Goal: Entertainment & Leisure: Consume media (video, audio)

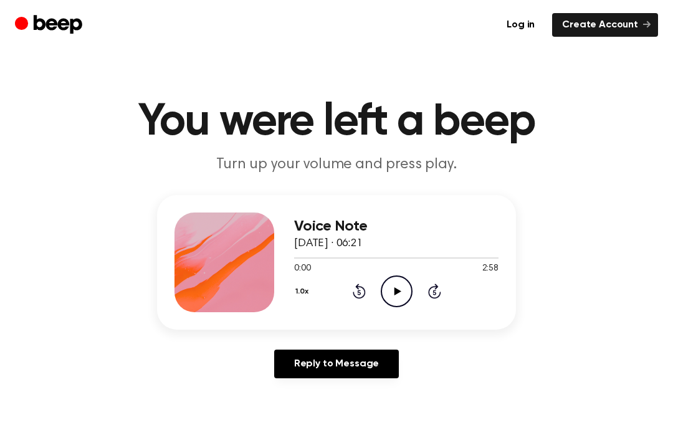
click at [395, 289] on icon at bounding box center [397, 291] width 7 height 8
click at [352, 286] on icon "Rewind 5 seconds" at bounding box center [359, 291] width 14 height 16
click at [357, 291] on icon "Rewind 5 seconds" at bounding box center [359, 291] width 14 height 16
click at [356, 291] on icon "Rewind 5 seconds" at bounding box center [359, 291] width 14 height 16
click at [357, 292] on icon "Rewind 5 seconds" at bounding box center [359, 291] width 14 height 16
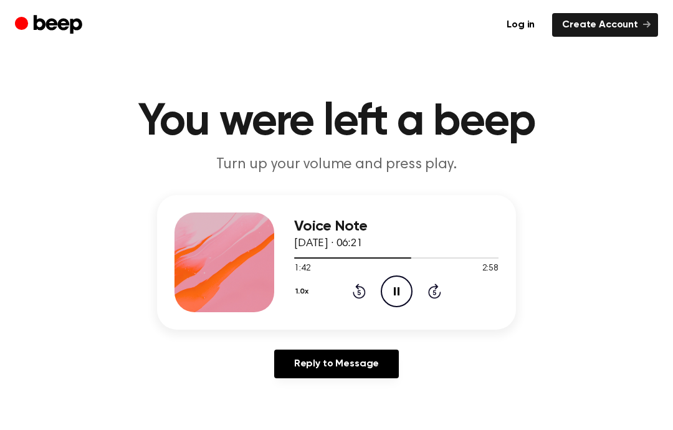
click at [357, 292] on icon "Rewind 5 seconds" at bounding box center [359, 291] width 14 height 16
click at [358, 290] on icon "Rewind 5 seconds" at bounding box center [359, 291] width 14 height 16
click at [318, 276] on div "1.0x Rewind 5 seconds Pause Audio Skip 5 seconds" at bounding box center [396, 292] width 205 height 32
click at [357, 291] on icon "Rewind 5 seconds" at bounding box center [359, 291] width 14 height 16
click at [362, 287] on icon at bounding box center [359, 291] width 13 height 15
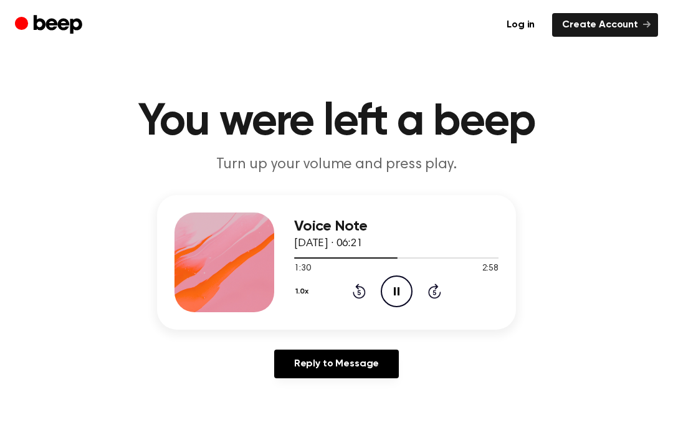
click at [359, 294] on icon "Rewind 5 seconds" at bounding box center [359, 291] width 14 height 16
click at [359, 295] on icon at bounding box center [358, 293] width 3 height 5
click at [357, 295] on icon "Rewind 5 seconds" at bounding box center [359, 291] width 14 height 16
click at [400, 283] on icon "Pause Audio" at bounding box center [397, 292] width 32 height 32
click at [357, 291] on icon "Rewind 5 seconds" at bounding box center [359, 291] width 14 height 16
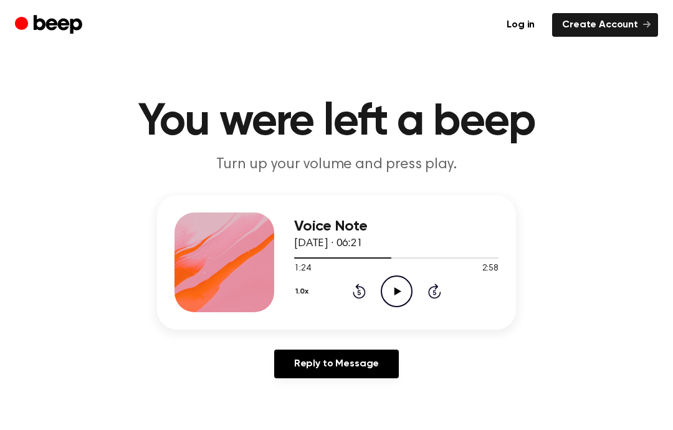
click at [397, 285] on icon "Play Audio" at bounding box center [397, 292] width 32 height 32
click at [398, 289] on icon at bounding box center [397, 291] width 7 height 8
click at [435, 284] on icon "Skip 5 seconds" at bounding box center [435, 291] width 14 height 16
click at [436, 285] on icon at bounding box center [434, 291] width 13 height 15
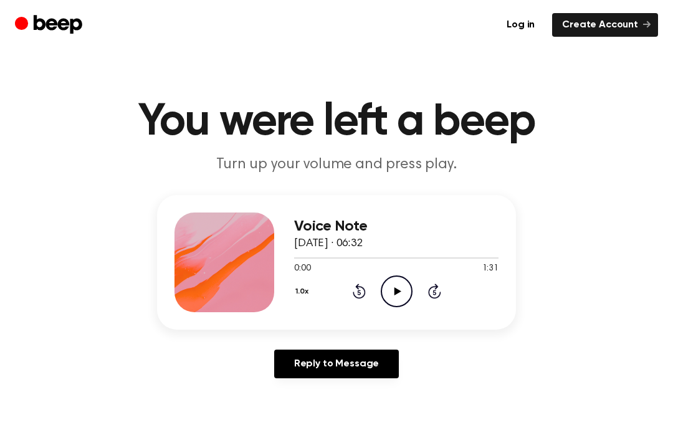
click at [389, 281] on icon "Play Audio" at bounding box center [397, 292] width 32 height 32
click at [433, 286] on icon at bounding box center [434, 291] width 13 height 15
click at [435, 291] on icon at bounding box center [434, 293] width 3 height 5
click at [435, 290] on icon "Skip 5 seconds" at bounding box center [435, 291] width 14 height 16
click at [393, 290] on icon "Pause Audio" at bounding box center [397, 292] width 32 height 32
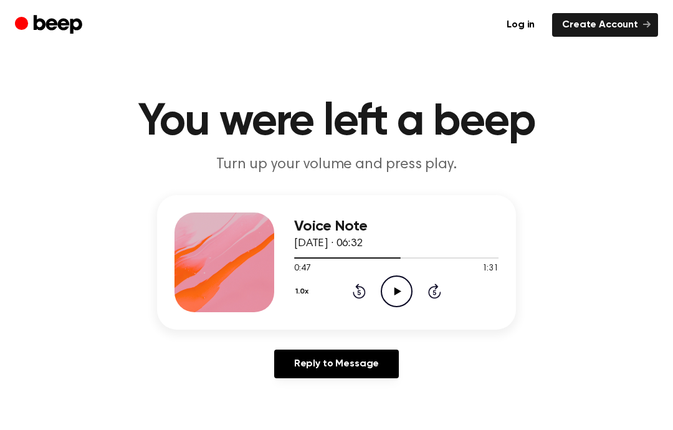
click at [359, 294] on icon "Rewind 5 seconds" at bounding box center [359, 291] width 14 height 16
click at [357, 296] on icon "Rewind 5 seconds" at bounding box center [359, 291] width 14 height 16
click at [350, 295] on div "1.0x Rewind 5 seconds Play Audio Skip 5 seconds" at bounding box center [396, 292] width 205 height 32
click at [354, 293] on icon at bounding box center [359, 291] width 13 height 15
click at [354, 286] on icon "Rewind 5 seconds" at bounding box center [359, 291] width 14 height 16
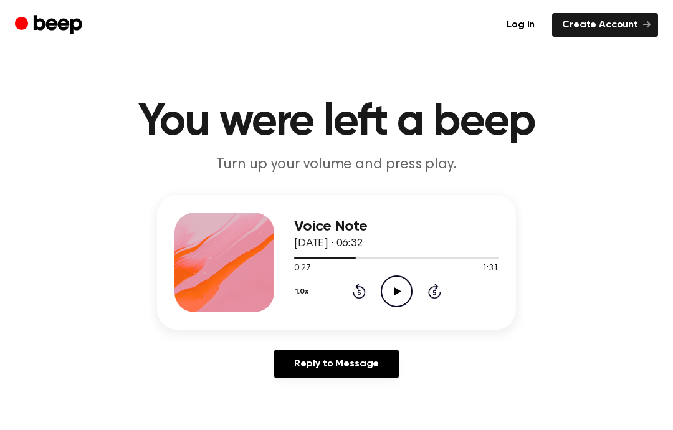
click at [352, 289] on icon "Rewind 5 seconds" at bounding box center [359, 291] width 14 height 16
click at [347, 285] on div "1.0x Rewind 5 seconds Play Audio Skip 5 seconds" at bounding box center [396, 292] width 205 height 32
click at [387, 294] on icon "Play Audio" at bounding box center [397, 292] width 32 height 32
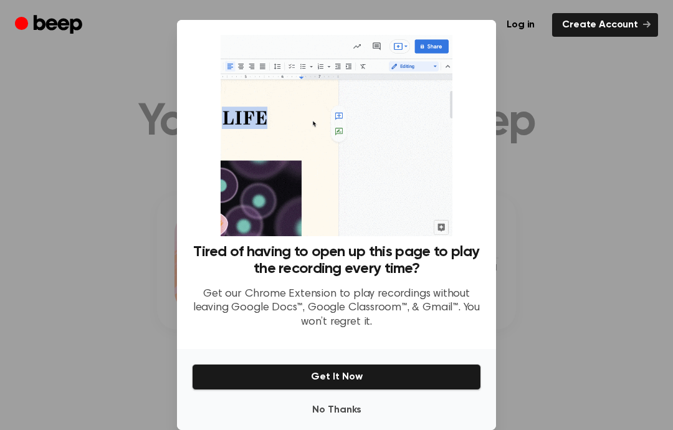
click at [331, 403] on button "No Thanks" at bounding box center [336, 410] width 289 height 25
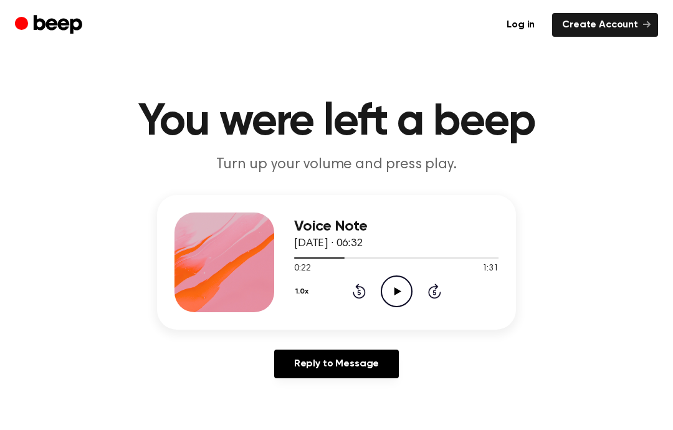
click at [392, 286] on icon "Play Audio" at bounding box center [397, 292] width 32 height 32
click at [362, 285] on icon "Rewind 5 seconds" at bounding box center [359, 291] width 14 height 16
click at [397, 276] on icon "Play Audio" at bounding box center [397, 292] width 32 height 32
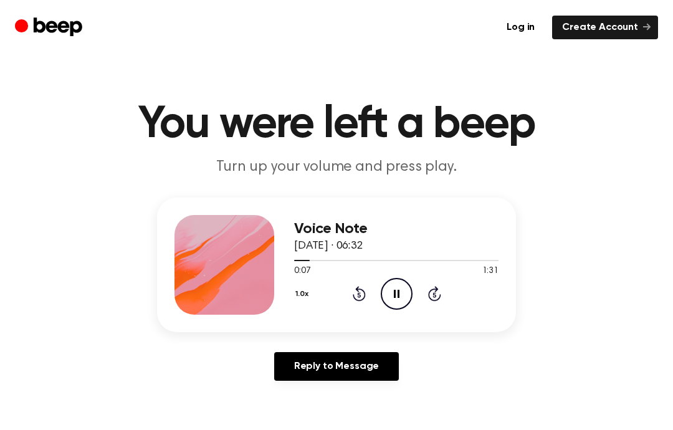
scroll to position [69, 0]
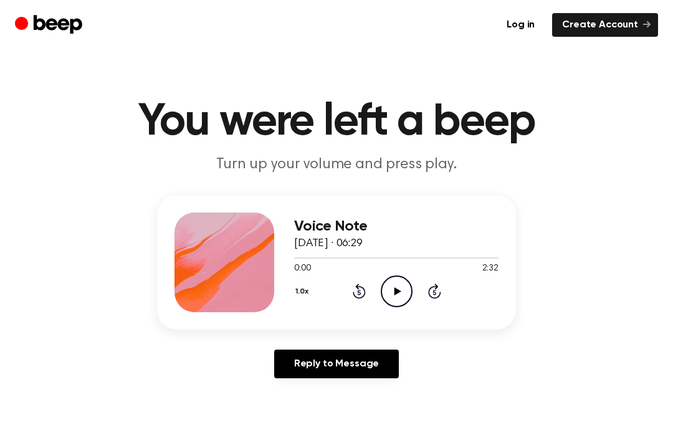
click at [393, 272] on div "0:00 2:32" at bounding box center [396, 269] width 205 height 13
click at [399, 298] on icon "Play Audio" at bounding box center [397, 292] width 32 height 32
click at [432, 298] on icon at bounding box center [434, 291] width 13 height 15
click at [400, 290] on icon "Play Audio" at bounding box center [397, 292] width 32 height 32
click at [440, 287] on icon "Skip 5 seconds" at bounding box center [435, 291] width 14 height 16
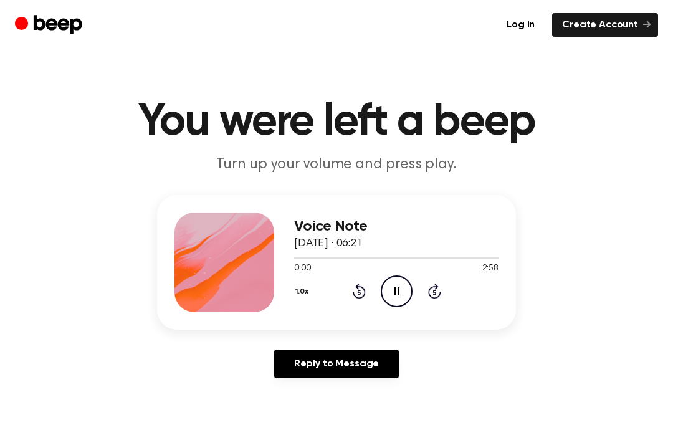
click at [436, 286] on icon at bounding box center [434, 291] width 13 height 15
click at [437, 290] on icon "Skip 5 seconds" at bounding box center [435, 291] width 14 height 16
click at [433, 287] on icon at bounding box center [434, 291] width 13 height 15
click at [430, 285] on icon "Skip 5 seconds" at bounding box center [435, 291] width 14 height 16
click at [431, 286] on icon "Skip 5 seconds" at bounding box center [435, 291] width 14 height 16
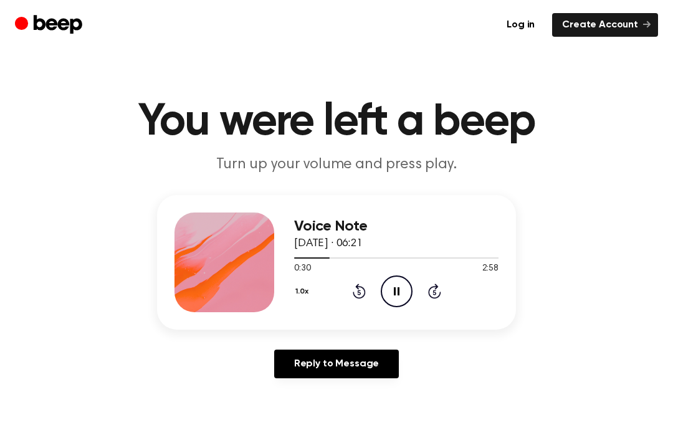
click at [433, 290] on icon "Skip 5 seconds" at bounding box center [435, 291] width 14 height 16
click at [432, 294] on icon "Skip 5 seconds" at bounding box center [435, 291] width 14 height 16
click at [438, 292] on icon "Skip 5 seconds" at bounding box center [435, 291] width 14 height 16
click at [434, 306] on div "1.0x Rewind 5 seconds Pause Audio Skip 5 seconds" at bounding box center [396, 292] width 205 height 32
click at [441, 286] on div "1.0x Rewind 5 seconds Pause Audio Skip 5 seconds" at bounding box center [396, 292] width 205 height 32
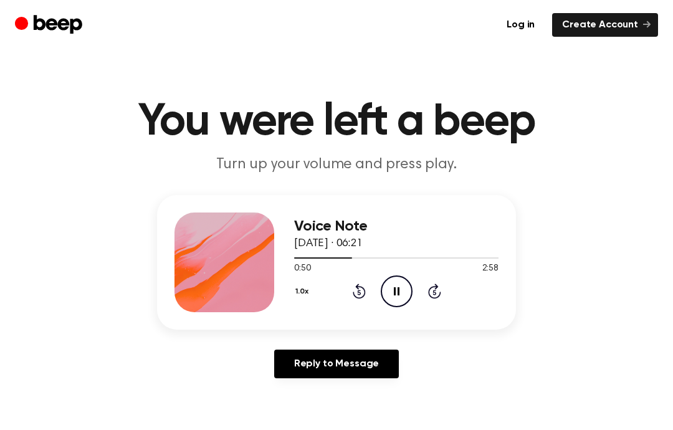
click at [438, 296] on icon at bounding box center [434, 291] width 13 height 15
click at [436, 292] on icon "Skip 5 seconds" at bounding box center [435, 291] width 14 height 16
click at [436, 284] on icon at bounding box center [434, 291] width 13 height 15
click at [436, 286] on icon at bounding box center [434, 291] width 13 height 15
click at [436, 289] on icon at bounding box center [434, 291] width 13 height 15
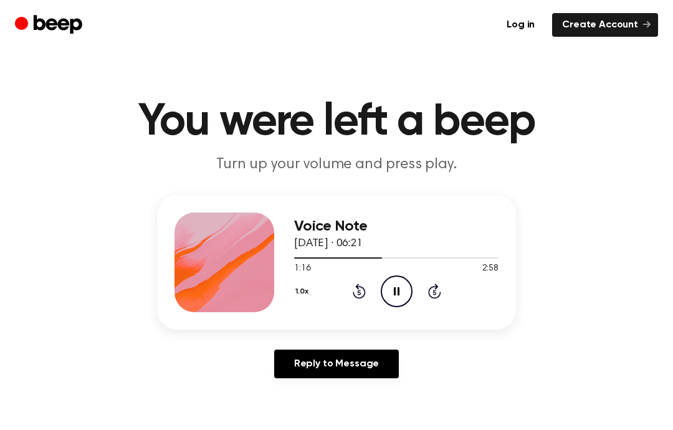
click at [433, 286] on icon "Skip 5 seconds" at bounding box center [435, 291] width 14 height 16
click at [435, 287] on icon at bounding box center [434, 291] width 13 height 15
click at [365, 283] on icon "Rewind 5 seconds" at bounding box center [359, 291] width 14 height 16
click at [355, 287] on icon "Rewind 5 seconds" at bounding box center [359, 291] width 14 height 16
click at [365, 291] on icon at bounding box center [359, 291] width 13 height 15
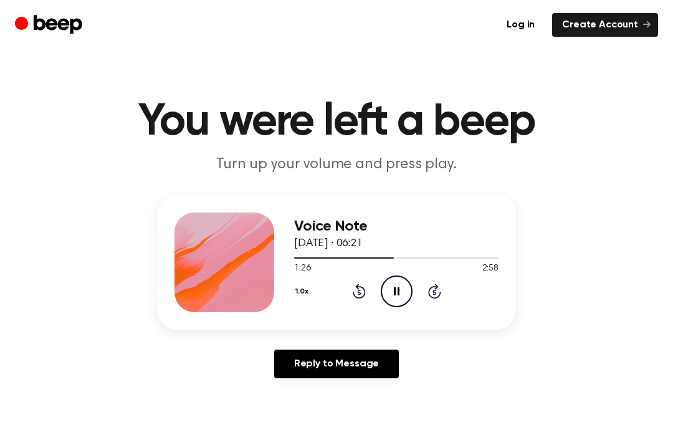
click at [402, 288] on icon "Pause Audio" at bounding box center [397, 292] width 32 height 32
click at [362, 291] on icon "Rewind 5 seconds" at bounding box center [359, 291] width 14 height 16
click at [397, 286] on icon "Play Audio" at bounding box center [397, 292] width 32 height 32
click at [398, 292] on icon at bounding box center [397, 291] width 6 height 8
click at [402, 286] on icon "Play Audio" at bounding box center [397, 292] width 32 height 32
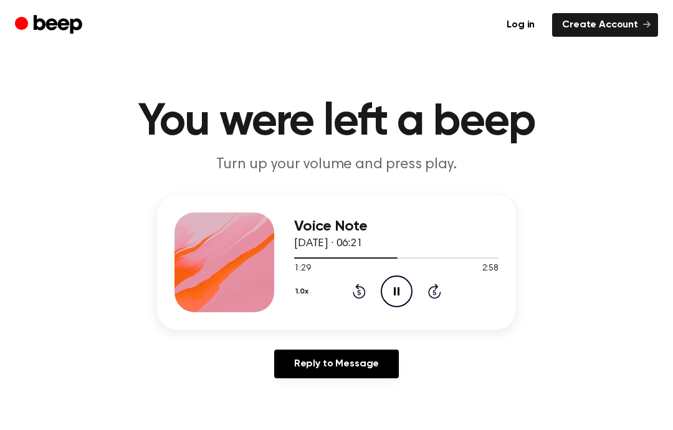
click at [362, 288] on icon at bounding box center [359, 291] width 13 height 15
click at [359, 290] on icon at bounding box center [359, 291] width 13 height 15
click at [385, 281] on circle at bounding box center [397, 291] width 31 height 31
